Goal: Transaction & Acquisition: Purchase product/service

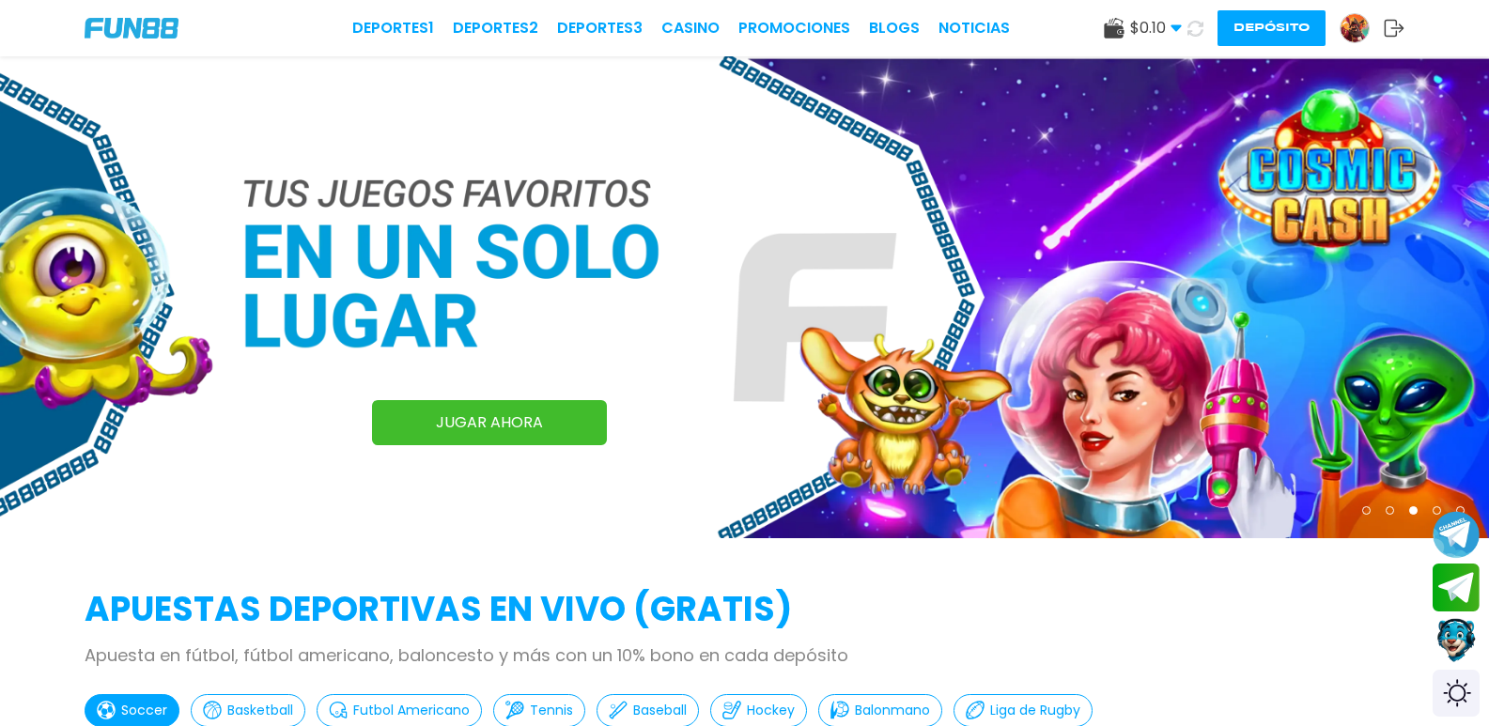
click at [1130, 24] on span "$ 0.10" at bounding box center [1156, 28] width 52 height 23
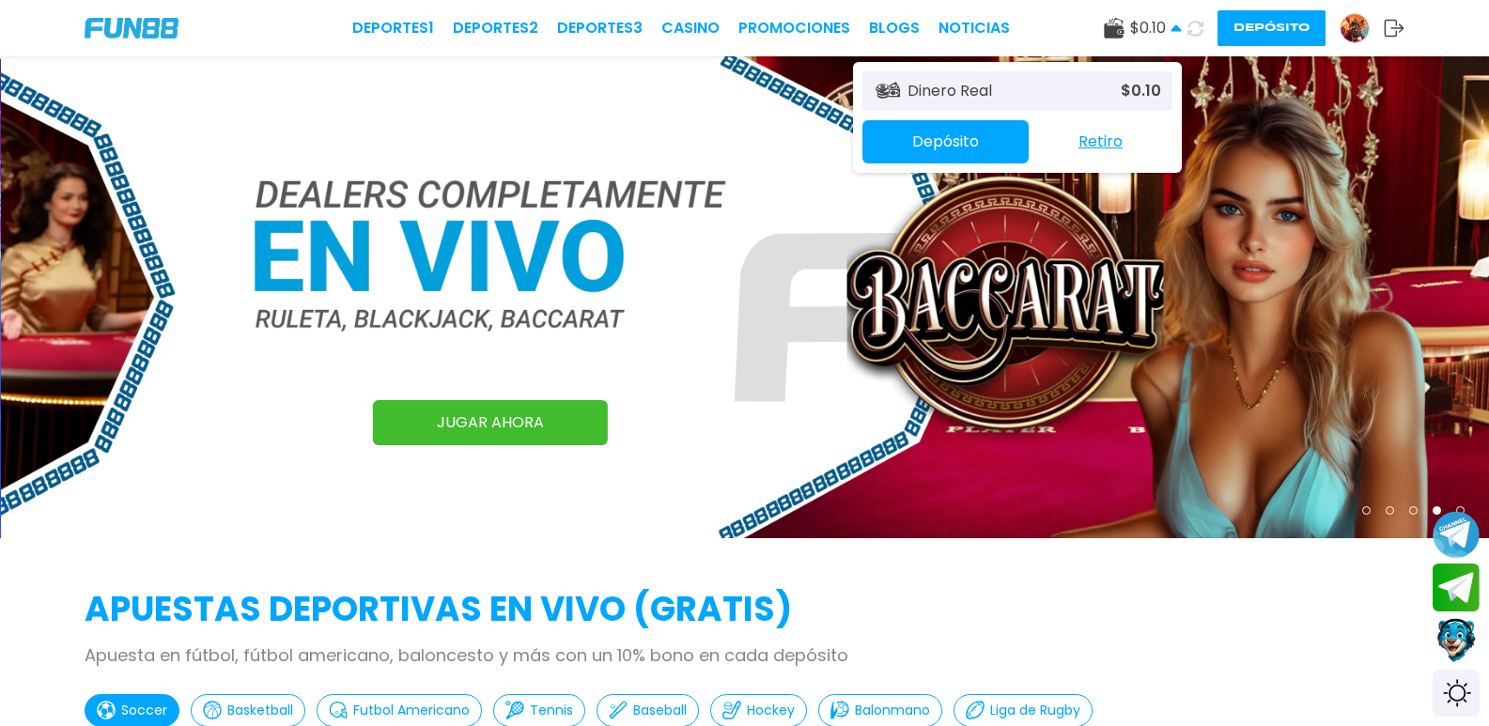
click at [1053, 149] on button "Retiro" at bounding box center [1101, 141] width 144 height 39
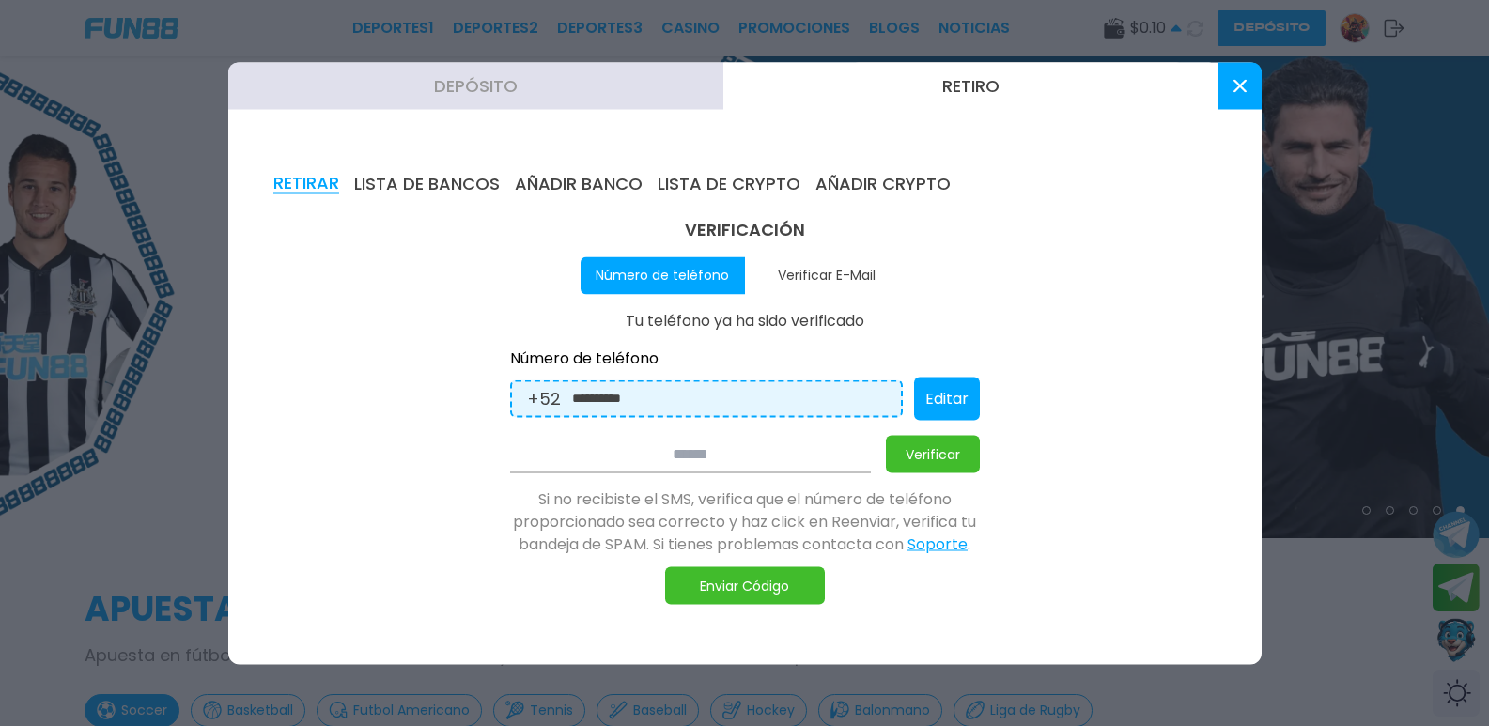
click at [847, 275] on button "Verificar E-Mail" at bounding box center [827, 275] width 164 height 38
type input "**********"
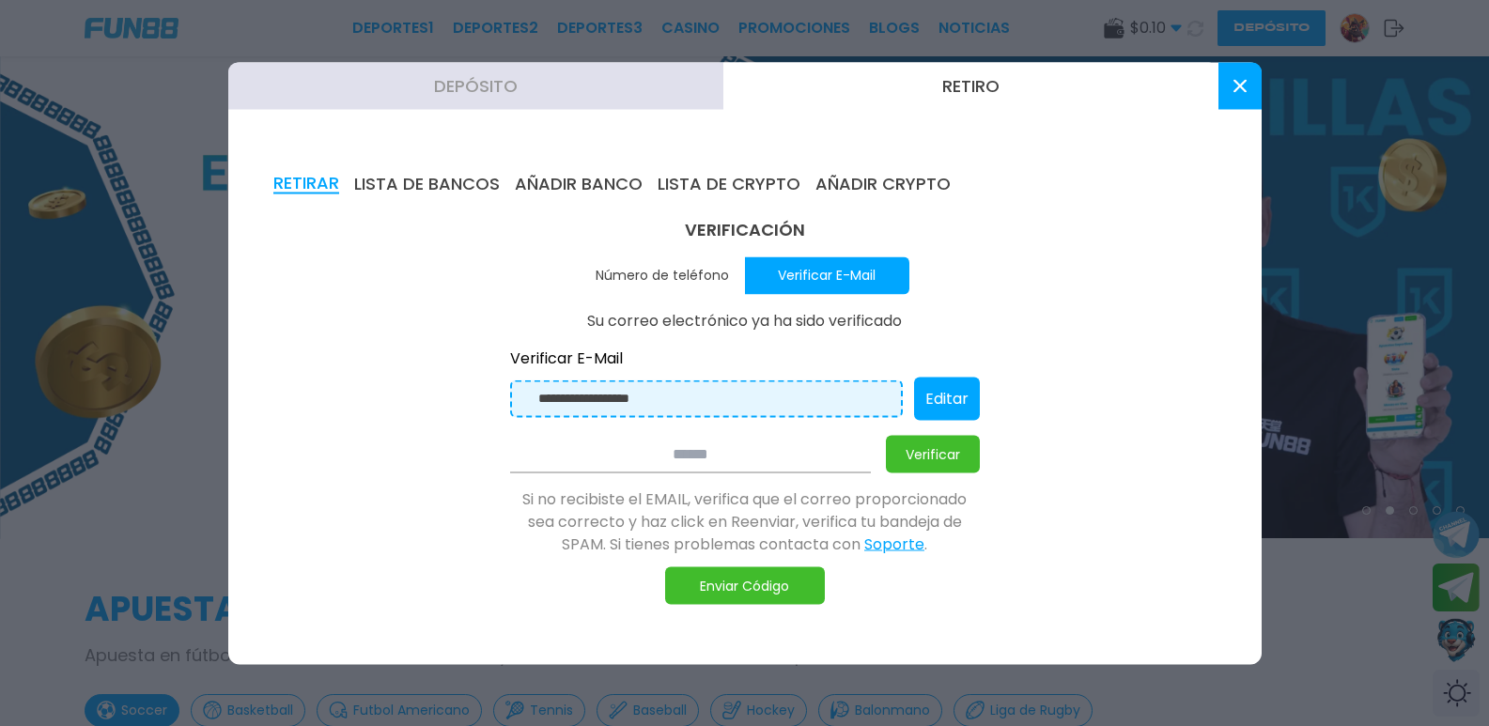
click at [1252, 96] on button at bounding box center [1239, 85] width 43 height 47
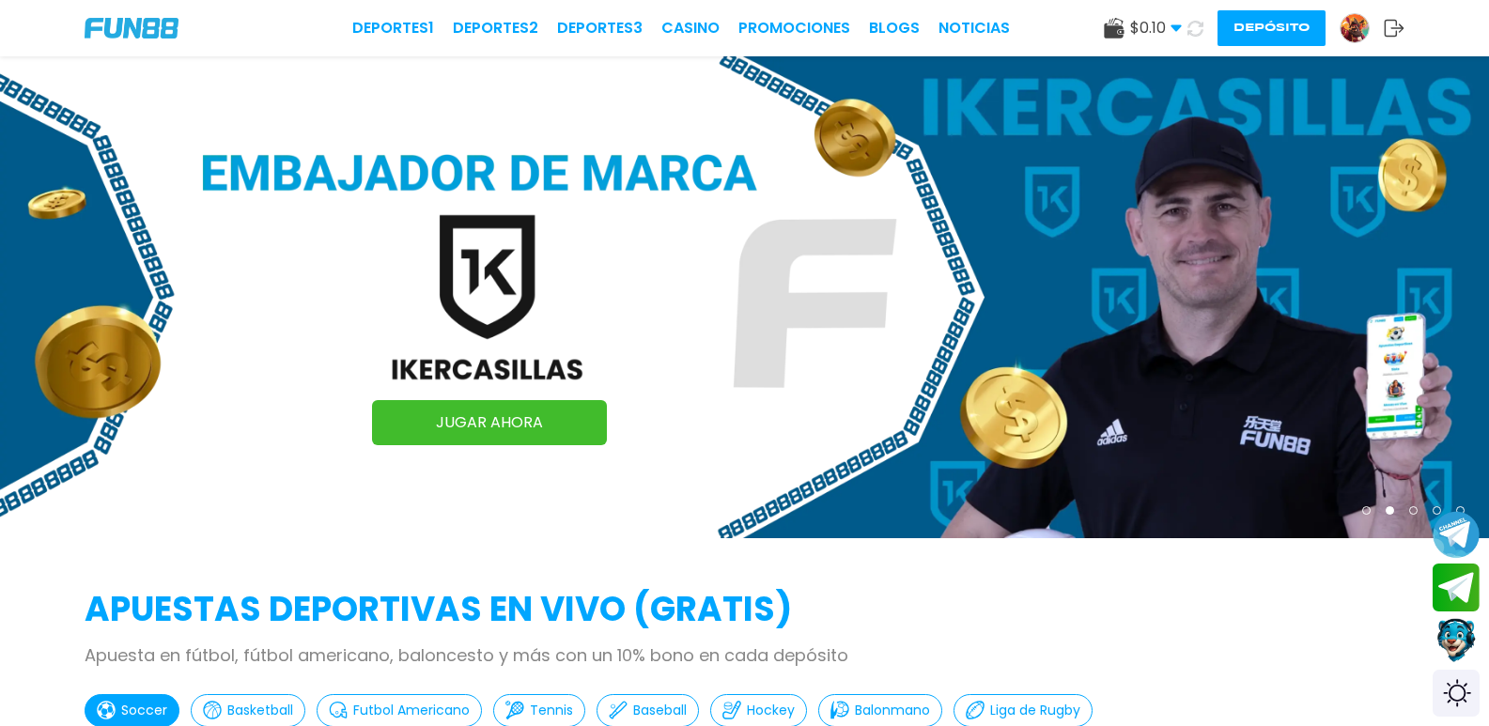
click at [1130, 29] on span "$ 0.10" at bounding box center [1156, 28] width 52 height 23
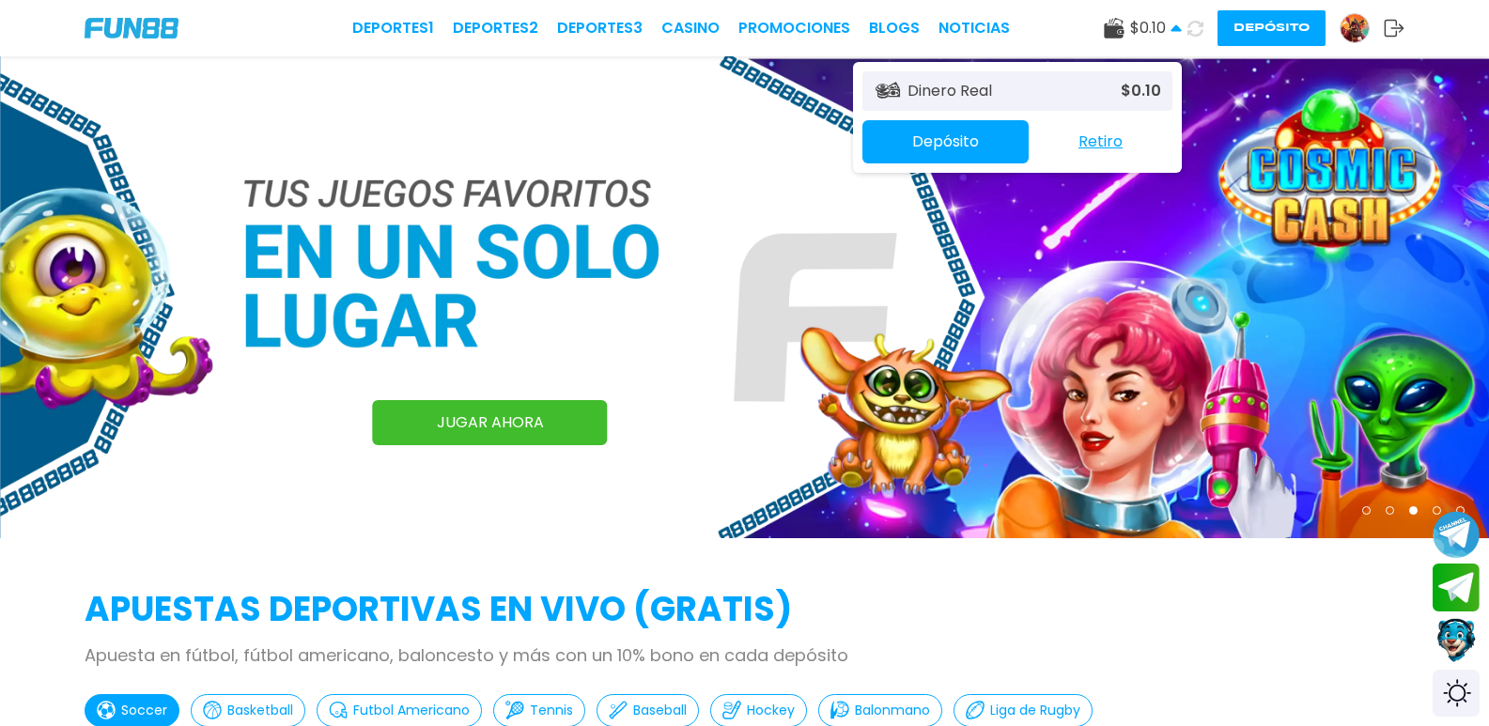
click at [1029, 139] on button "Retiro" at bounding box center [1101, 141] width 144 height 39
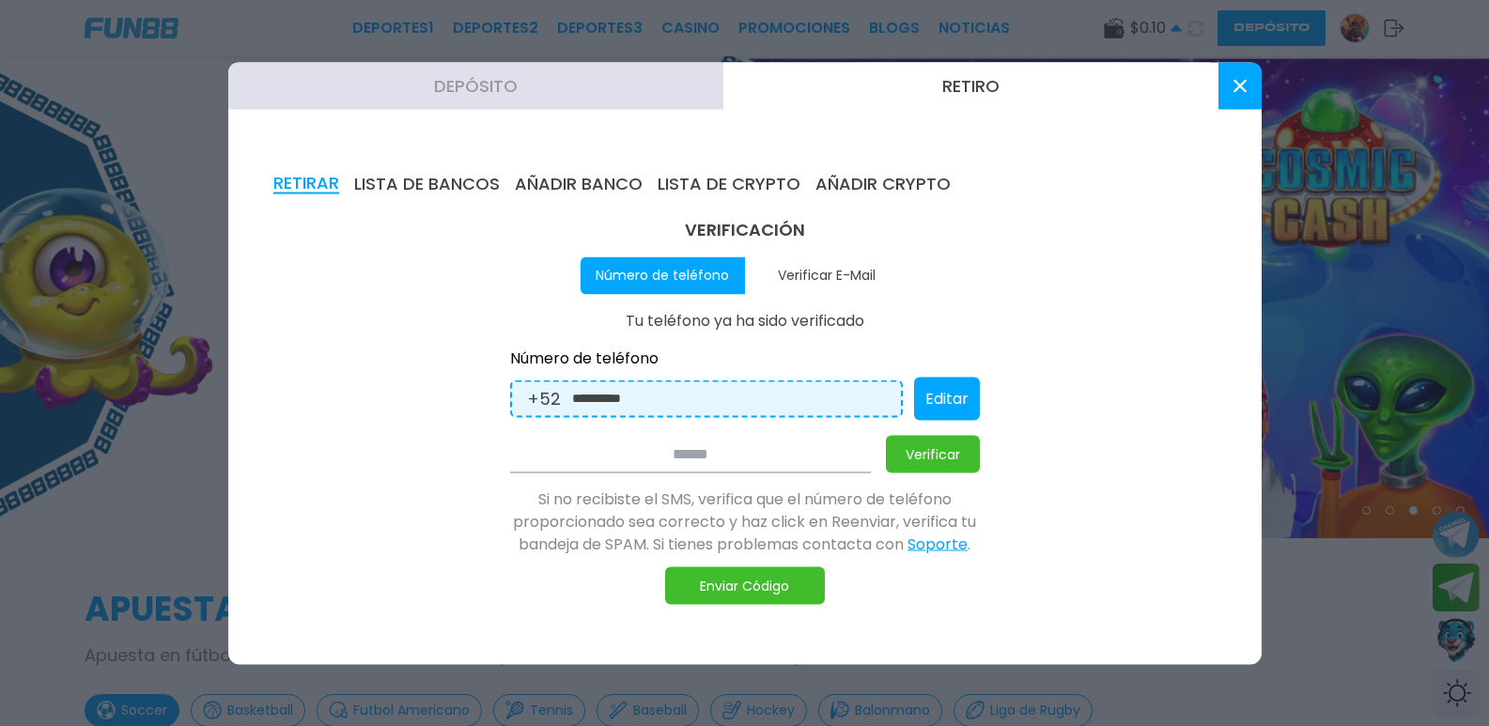
click at [721, 425] on div "**********" at bounding box center [745, 410] width 470 height 388
click at [730, 438] on input at bounding box center [690, 454] width 361 height 38
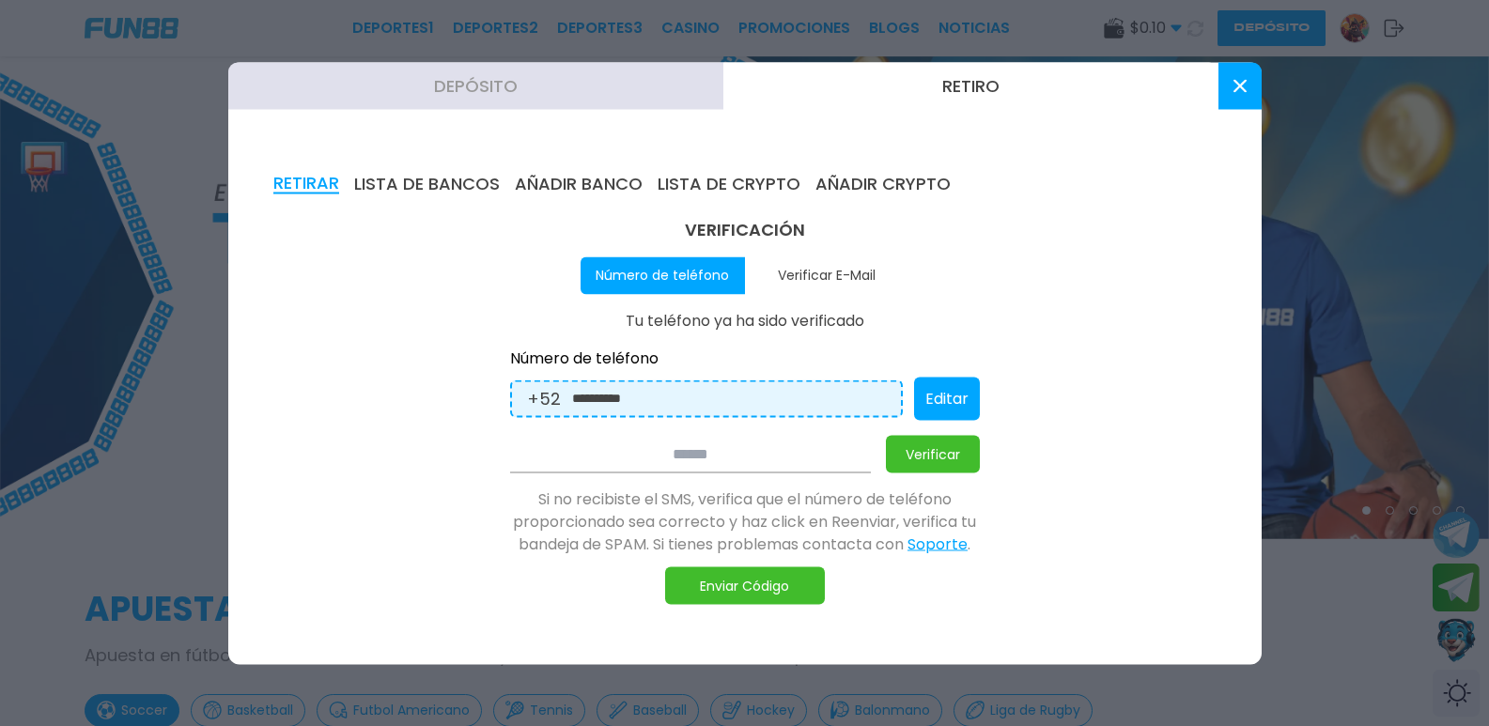
click at [923, 448] on button "Verificar" at bounding box center [933, 454] width 94 height 38
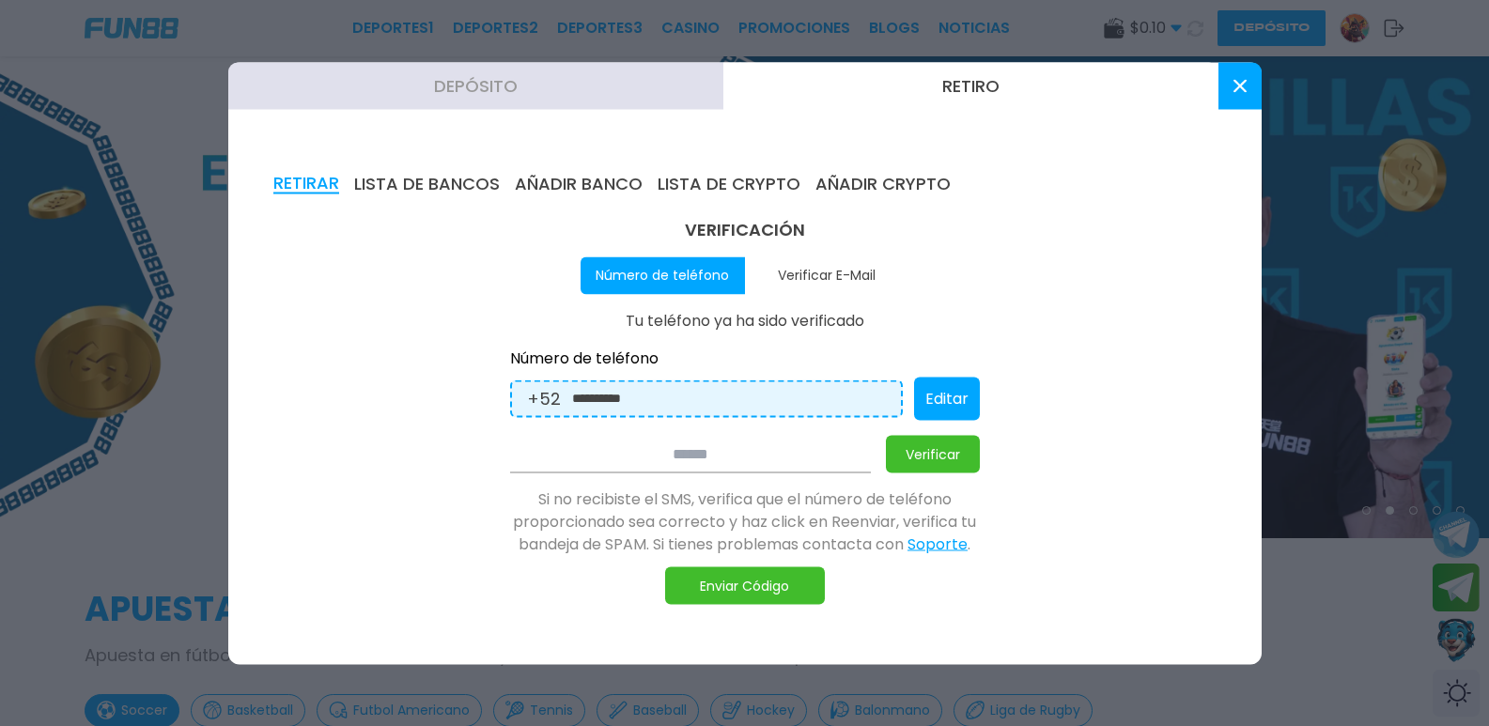
click at [706, 582] on button "Enviar Código" at bounding box center [745, 585] width 160 height 38
